Goal: Task Accomplishment & Management: Use online tool/utility

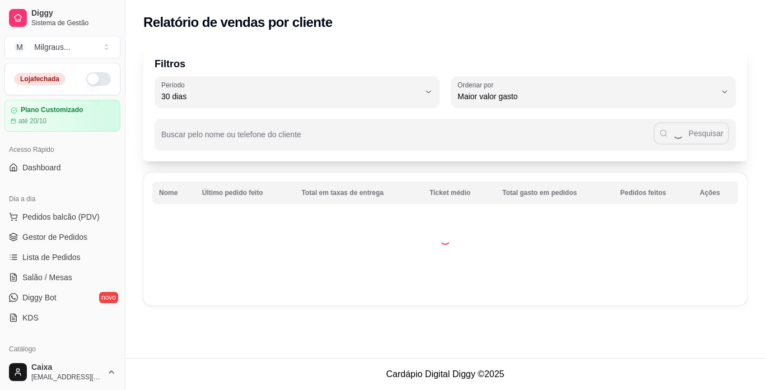
select select "30"
select select "HIGHEST_TOTAL_SPENT_WITH_ORDERS"
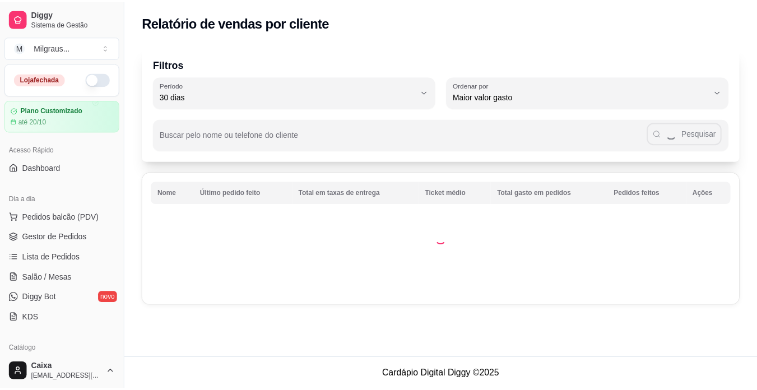
scroll to position [157, 0]
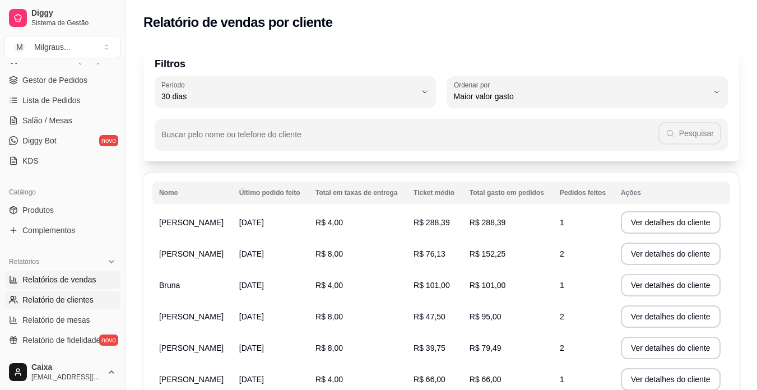
click at [108, 282] on link "Relatórios de vendas" at bounding box center [62, 280] width 116 height 18
select select "ALL"
select select "0"
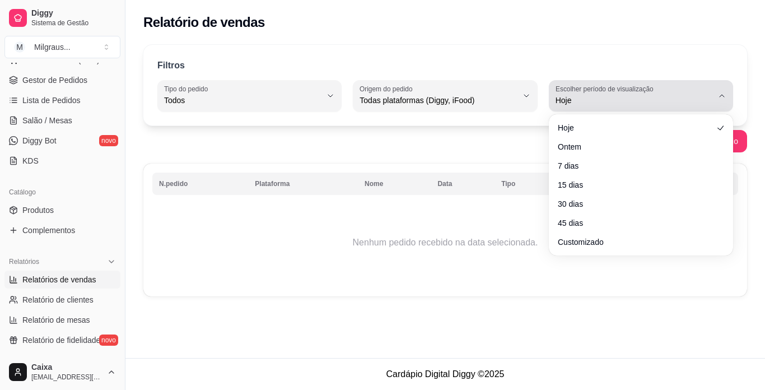
click at [724, 94] on icon "button" at bounding box center [722, 95] width 9 height 9
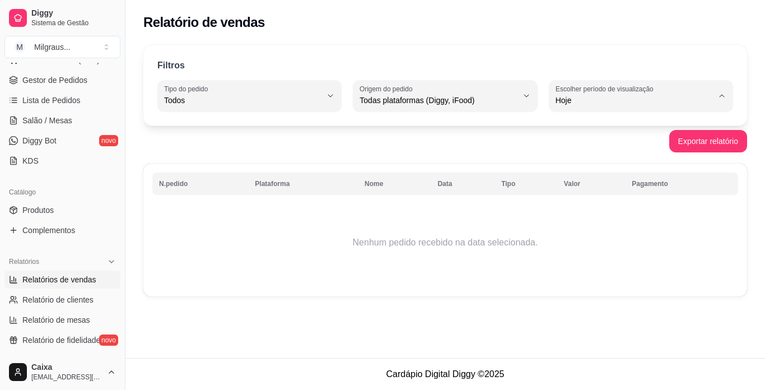
click at [641, 242] on span "Customizado" at bounding box center [635, 236] width 149 height 11
type input "-1"
select select "-1"
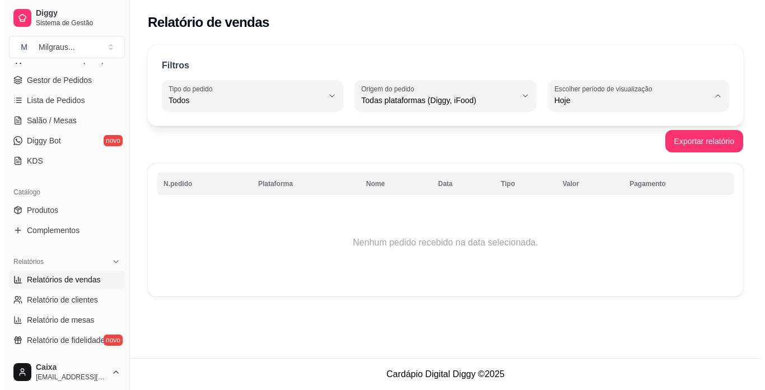
scroll to position [11, 0]
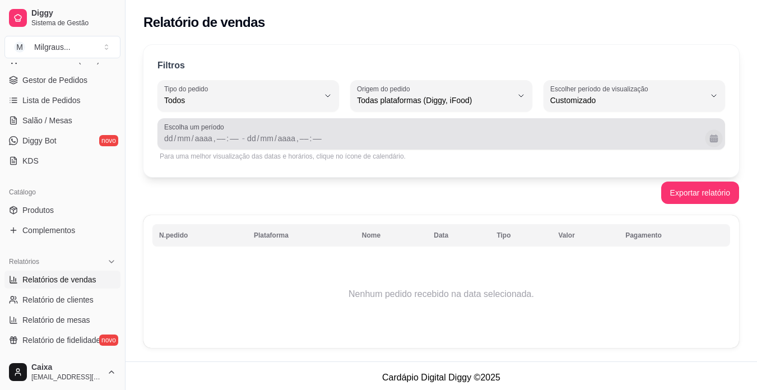
click at [715, 139] on button "Calendário" at bounding box center [713, 137] width 17 height 17
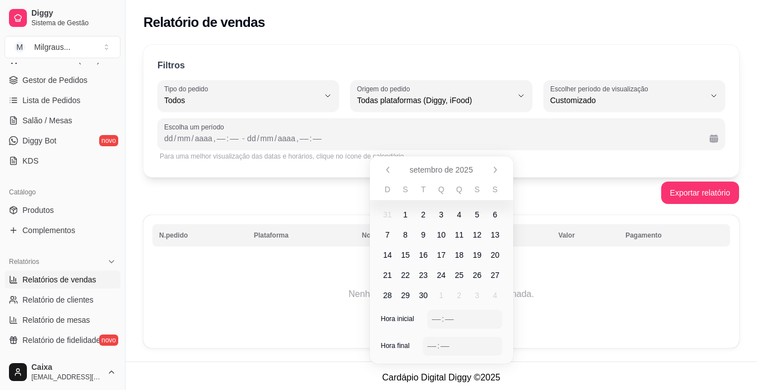
click at [496, 254] on span "20" at bounding box center [495, 254] width 9 height 11
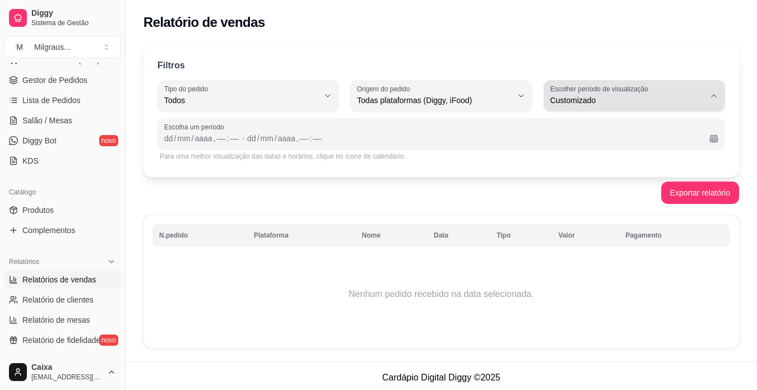
click at [716, 93] on icon "button" at bounding box center [713, 95] width 9 height 9
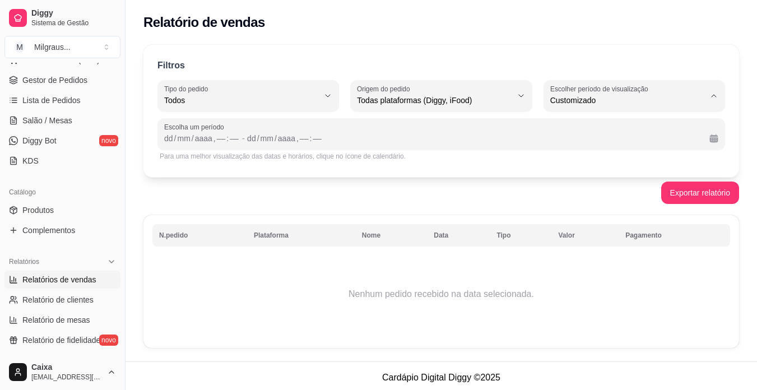
click at [644, 126] on span "Hoje" at bounding box center [628, 127] width 146 height 11
type input "0"
select select "0"
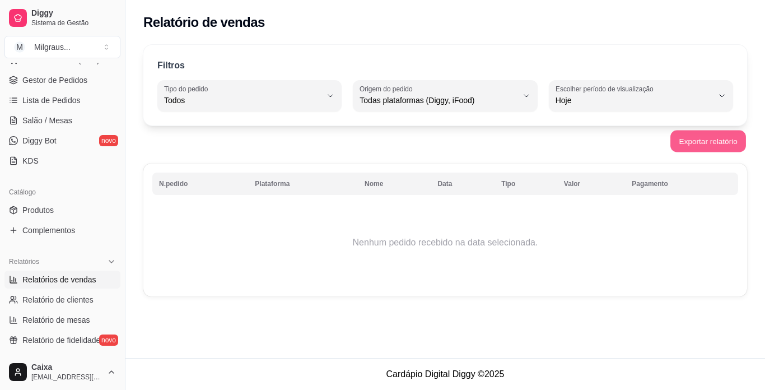
click at [696, 137] on button "Exportar relatório" at bounding box center [709, 142] width 76 height 22
click at [720, 46] on div "Filtros ALL Tipo do pedido Todos Entrega Retirada Mesa Consumo local Tipo do pe…" at bounding box center [445, 85] width 604 height 81
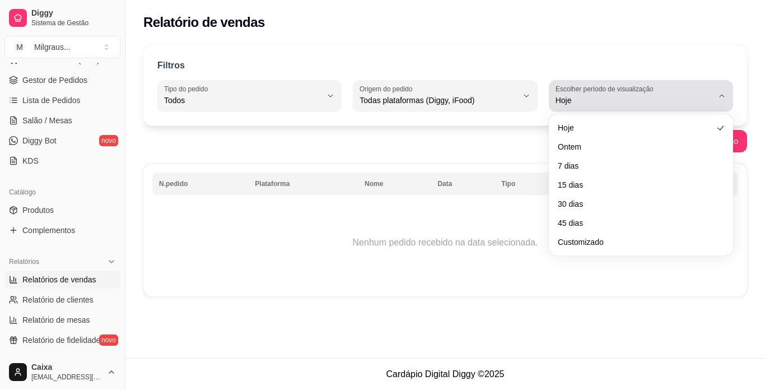
click at [724, 95] on icon "button" at bounding box center [722, 95] width 9 height 9
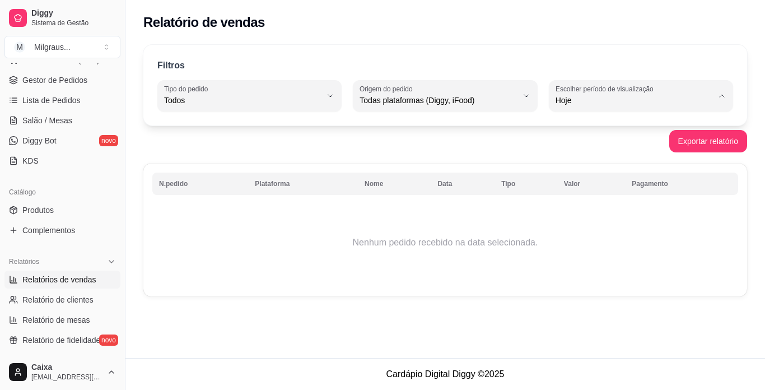
click at [632, 242] on span "Customizado" at bounding box center [635, 236] width 149 height 11
type input "-1"
select select "-1"
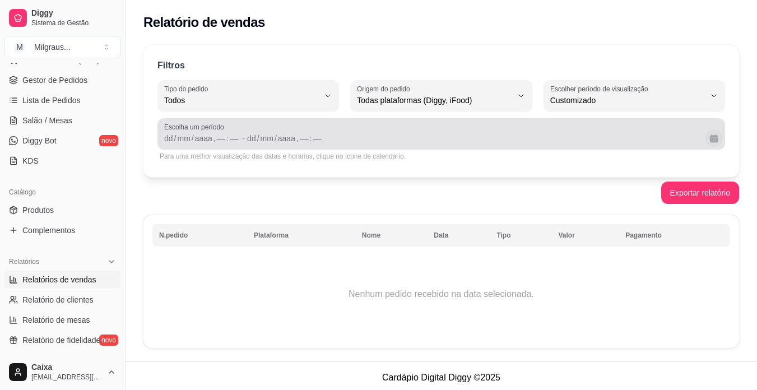
click at [717, 139] on button "Calendário" at bounding box center [713, 137] width 17 height 17
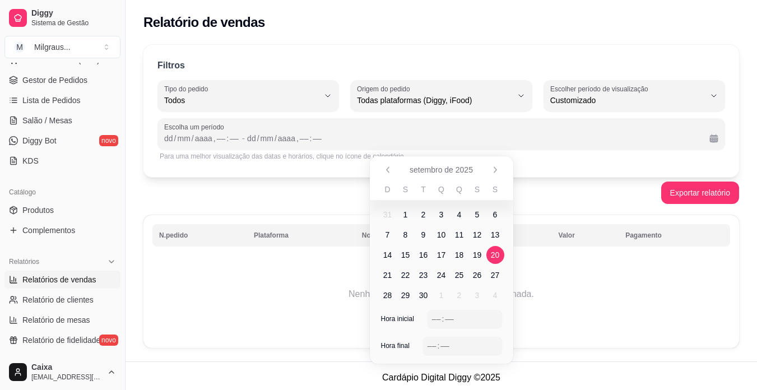
click at [496, 251] on span "20" at bounding box center [495, 254] width 9 height 11
click at [437, 317] on div "––" at bounding box center [436, 318] width 11 height 11
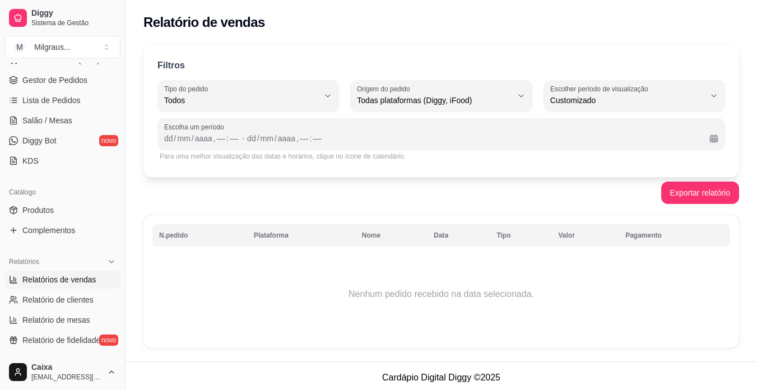
click at [519, 314] on td "Nenhum pedido recebido na data selecionada." at bounding box center [441, 294] width 578 height 90
click at [217, 138] on div "––" at bounding box center [221, 138] width 11 height 11
click at [230, 137] on div "––" at bounding box center [234, 138] width 11 height 11
click at [249, 137] on div "dd" at bounding box center [251, 138] width 11 height 11
click at [233, 138] on div "––" at bounding box center [234, 138] width 11 height 11
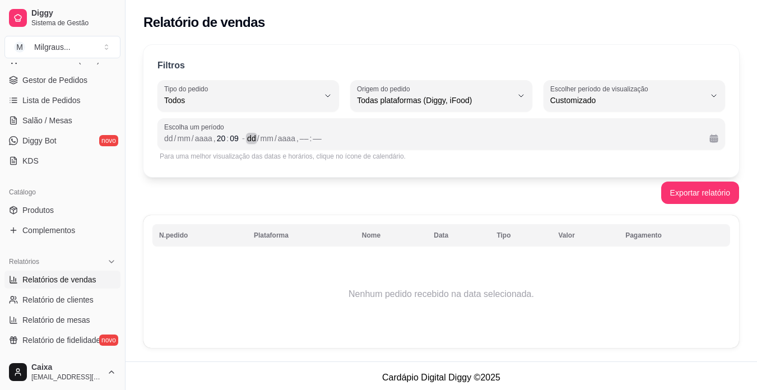
click at [246, 135] on div "dd" at bounding box center [251, 138] width 11 height 11
click at [244, 136] on span "-" at bounding box center [243, 138] width 3 height 13
click at [304, 138] on div "––" at bounding box center [304, 138] width 11 height 11
click at [319, 138] on div "––" at bounding box center [316, 138] width 11 height 11
click at [701, 194] on button "Exportar relatório" at bounding box center [700, 193] width 76 height 22
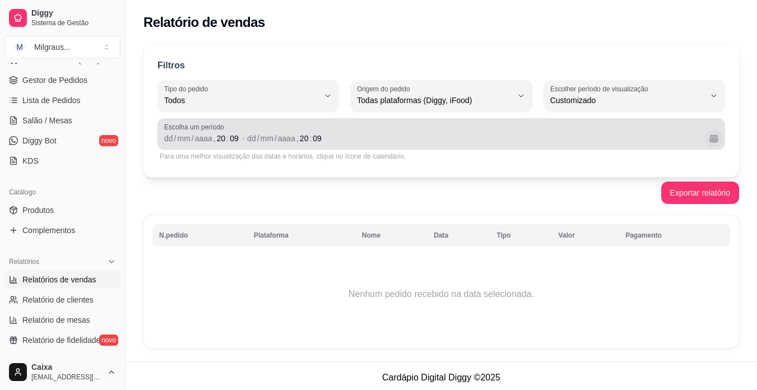
click at [714, 140] on button "Calendário" at bounding box center [714, 138] width 18 height 18
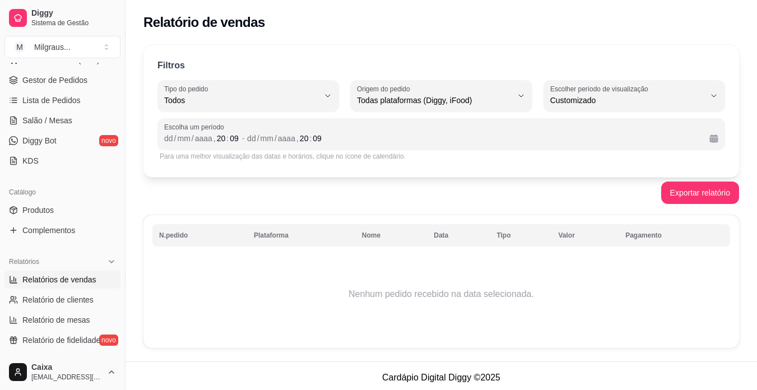
click at [527, 300] on td "Nenhum pedido recebido na data selecionada." at bounding box center [441, 294] width 578 height 90
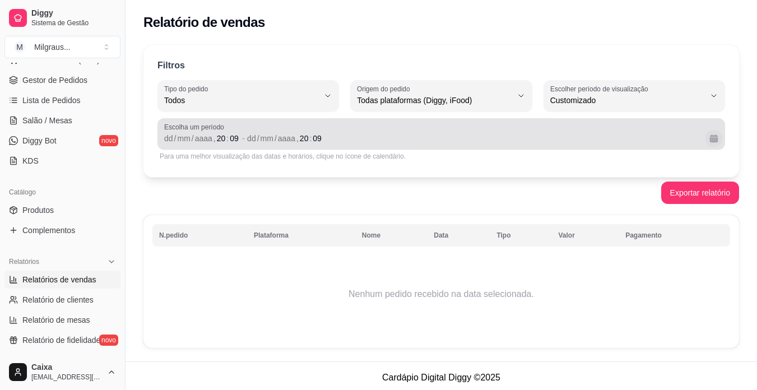
click at [719, 137] on button "Calendário" at bounding box center [713, 137] width 17 height 17
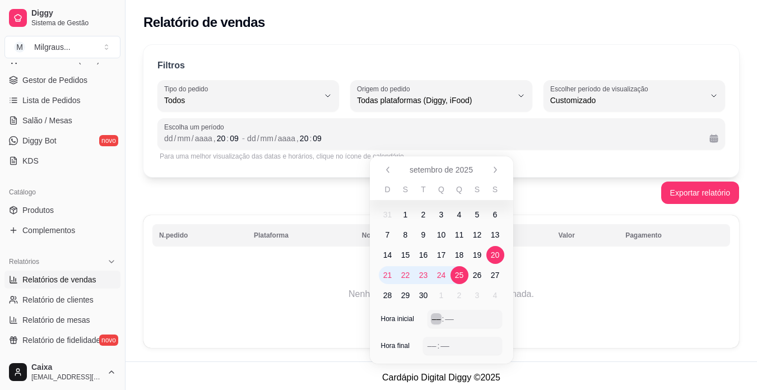
click at [435, 319] on div "––" at bounding box center [436, 318] width 11 height 11
click at [447, 320] on div "––" at bounding box center [449, 318] width 11 height 11
click at [433, 344] on div "––" at bounding box center [431, 345] width 11 height 11
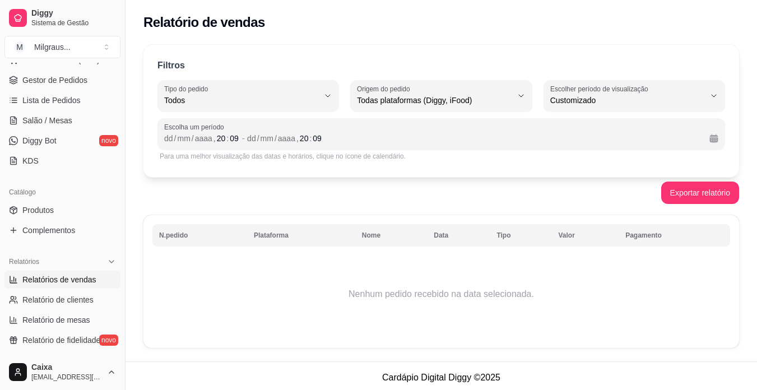
click at [674, 259] on td "Nenhum pedido recebido na data selecionada." at bounding box center [441, 294] width 578 height 90
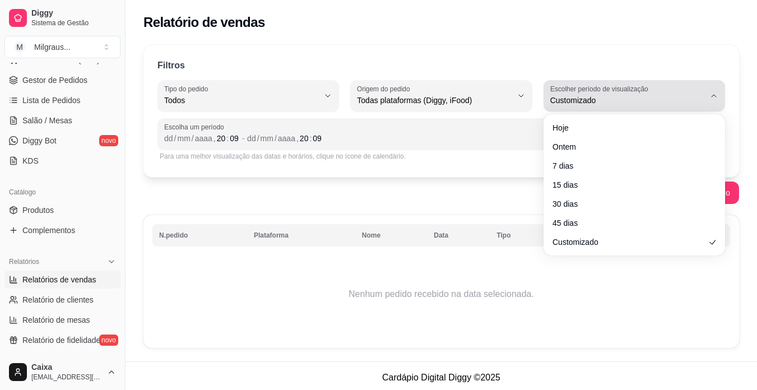
click at [715, 95] on icon "button" at bounding box center [713, 95] width 9 height 9
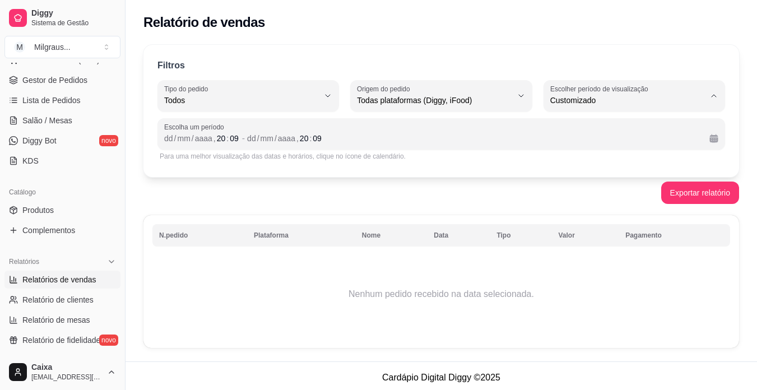
click at [662, 128] on span "Hoje" at bounding box center [628, 127] width 146 height 11
type input "0"
select select "0"
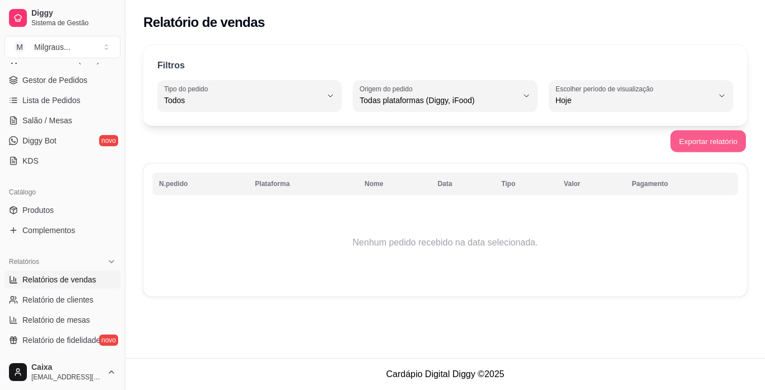
click at [714, 140] on button "Exportar relatório" at bounding box center [709, 142] width 76 height 22
click at [450, 183] on th "Data" at bounding box center [463, 184] width 64 height 22
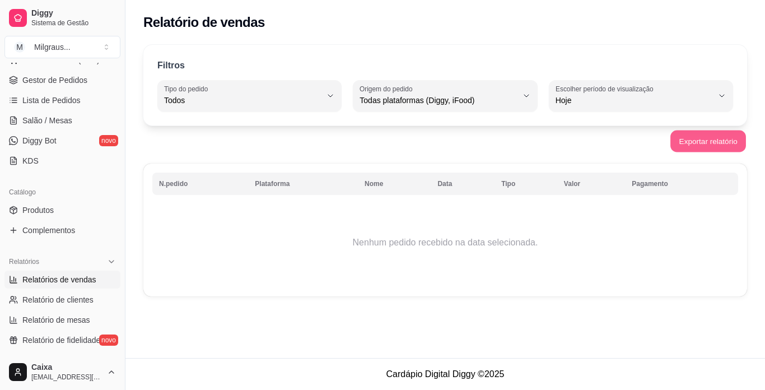
click at [714, 141] on button "Exportar relatório" at bounding box center [709, 142] width 76 height 22
click at [664, 25] on div "Relatório de vendas" at bounding box center [445, 22] width 604 height 18
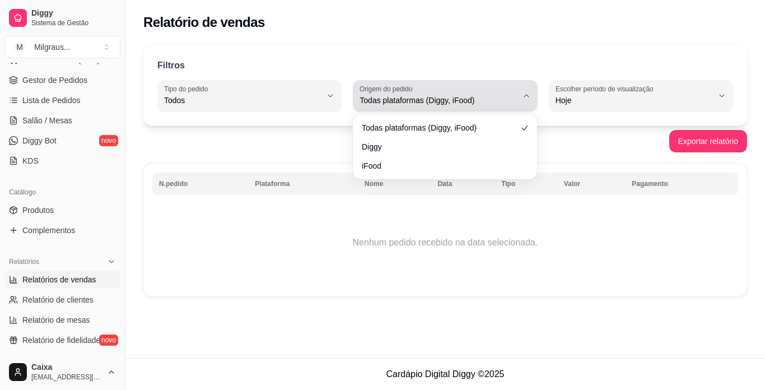
click at [429, 96] on span "Todas plataformas (Diggy, iFood)" at bounding box center [438, 100] width 157 height 11
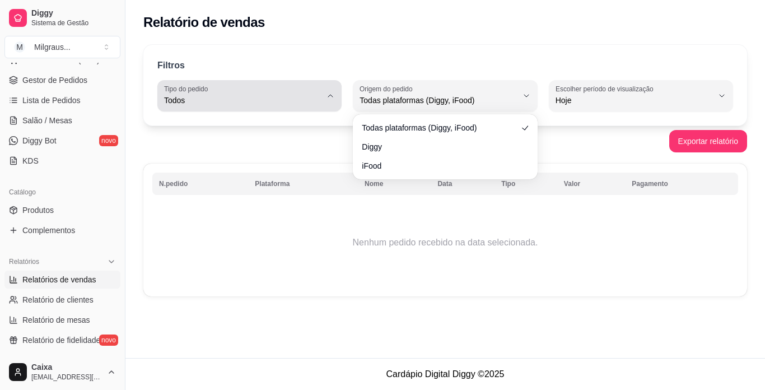
click at [266, 86] on div "Todos" at bounding box center [242, 96] width 157 height 22
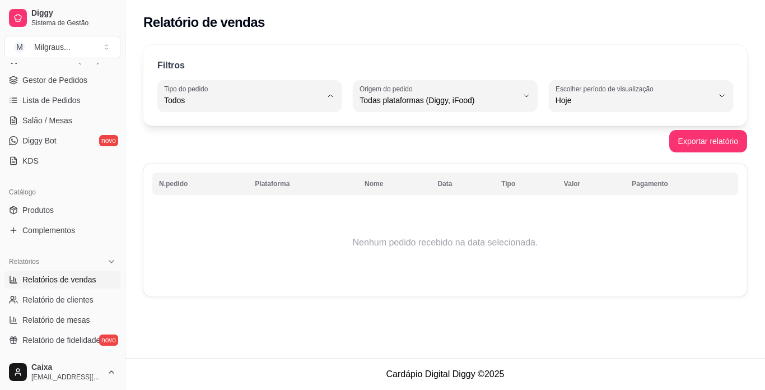
click at [267, 141] on li "Entrega" at bounding box center [249, 145] width 169 height 17
type input "DELIVERY"
select select "DELIVERY"
